Goal: Navigation & Orientation: Go to known website

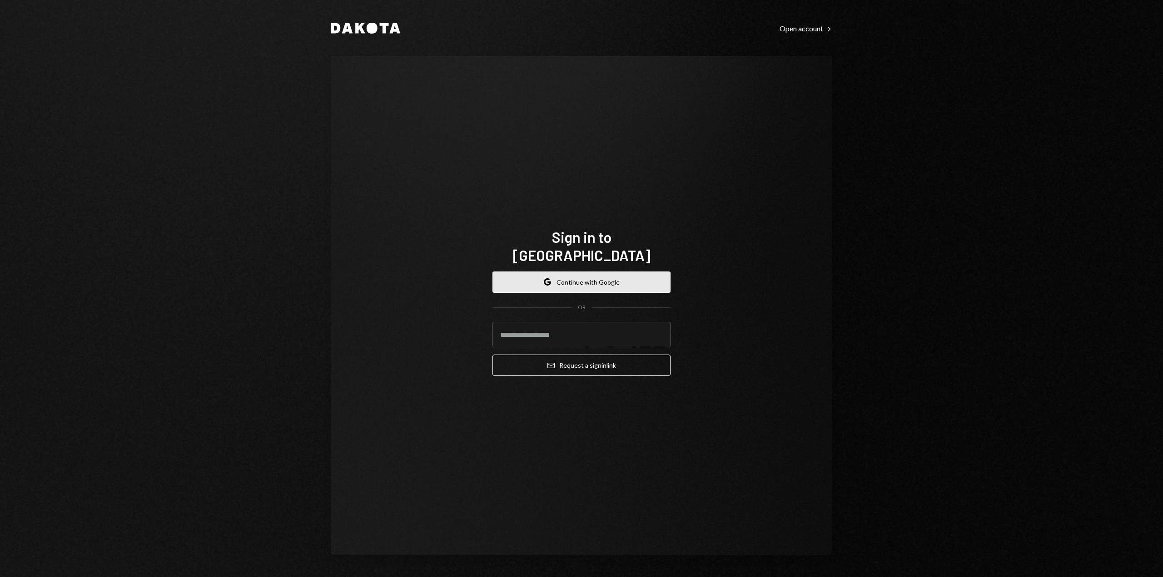
click at [621, 272] on button "Google Continue with Google" at bounding box center [582, 282] width 178 height 21
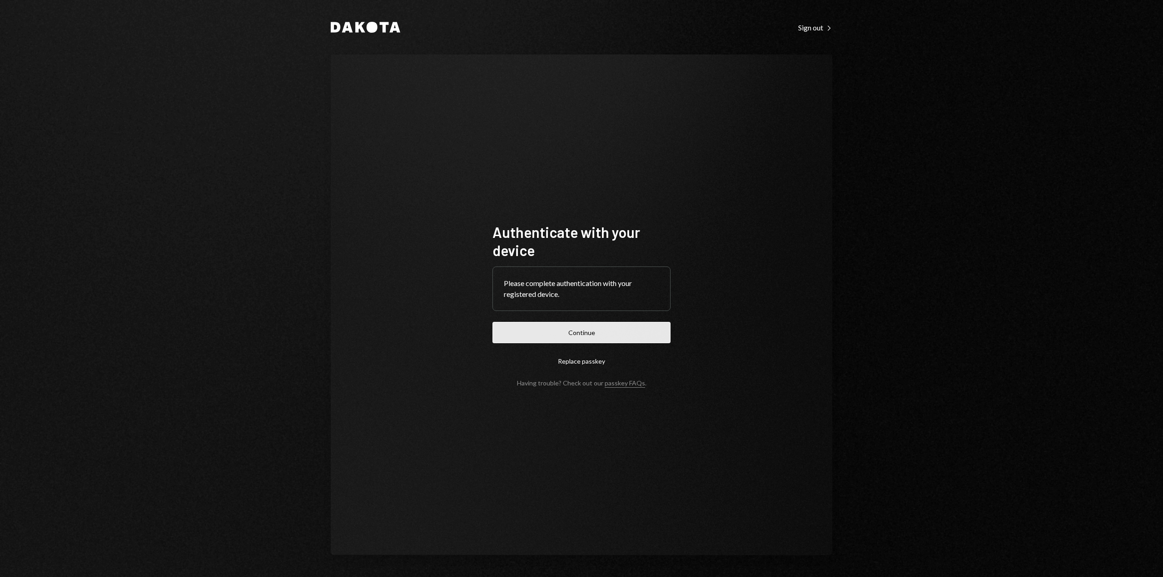
click at [588, 338] on button "Continue" at bounding box center [582, 332] width 178 height 21
